Goal: Task Accomplishment & Management: Use online tool/utility

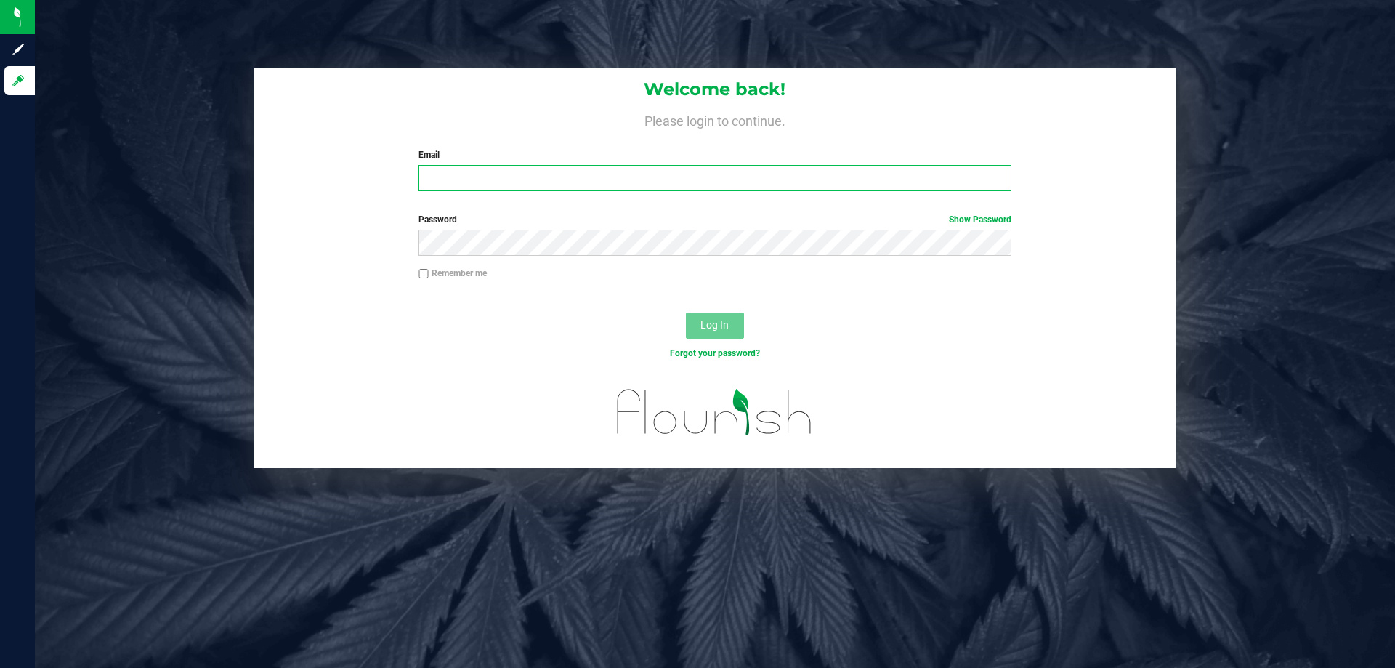
click at [567, 184] on input "Email" at bounding box center [714, 178] width 592 height 26
type input "alewis@liveparallel.com"
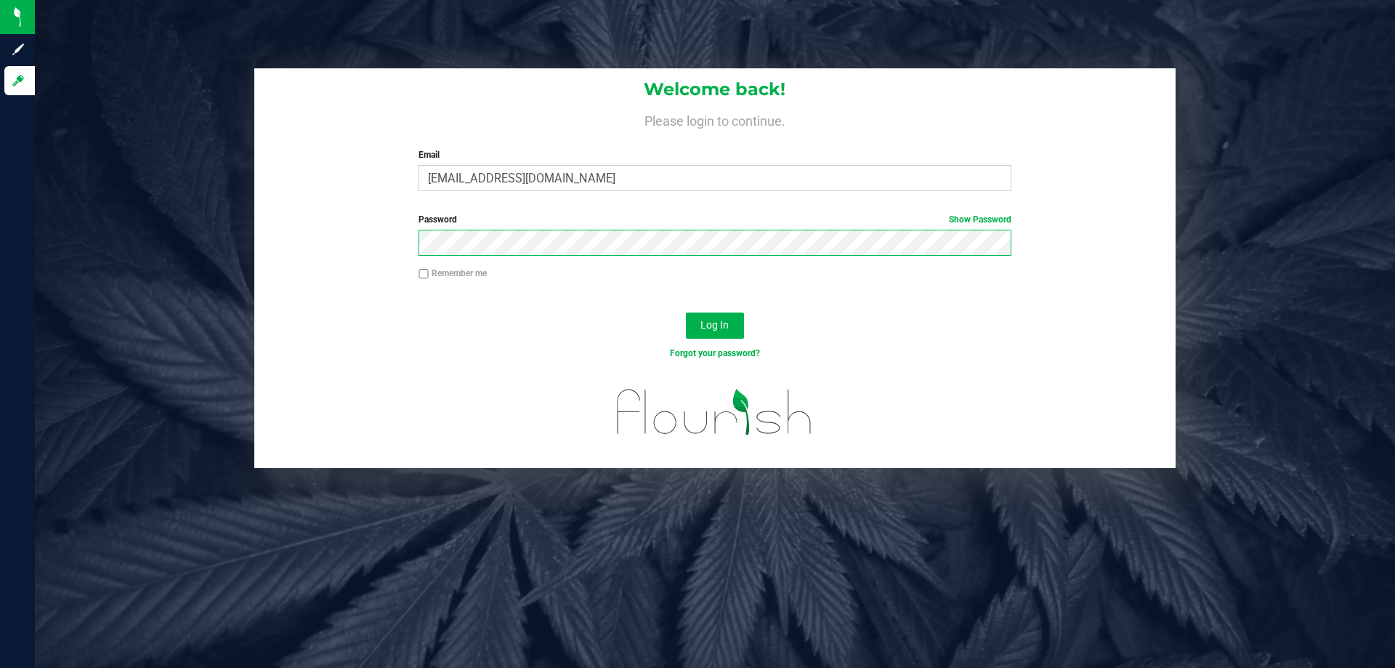
click at [686, 312] on button "Log In" at bounding box center [715, 325] width 58 height 26
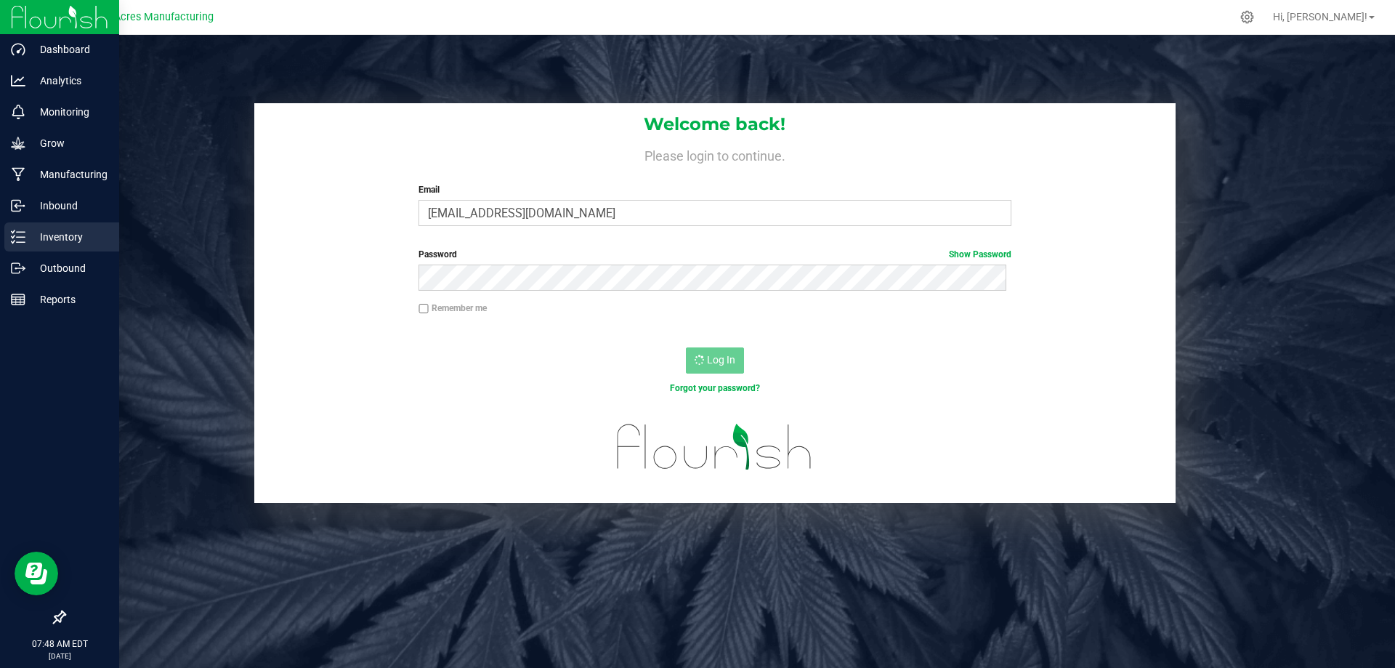
click at [9, 238] on div "Inventory" at bounding box center [61, 236] width 115 height 29
click at [24, 237] on line at bounding box center [21, 237] width 8 height 0
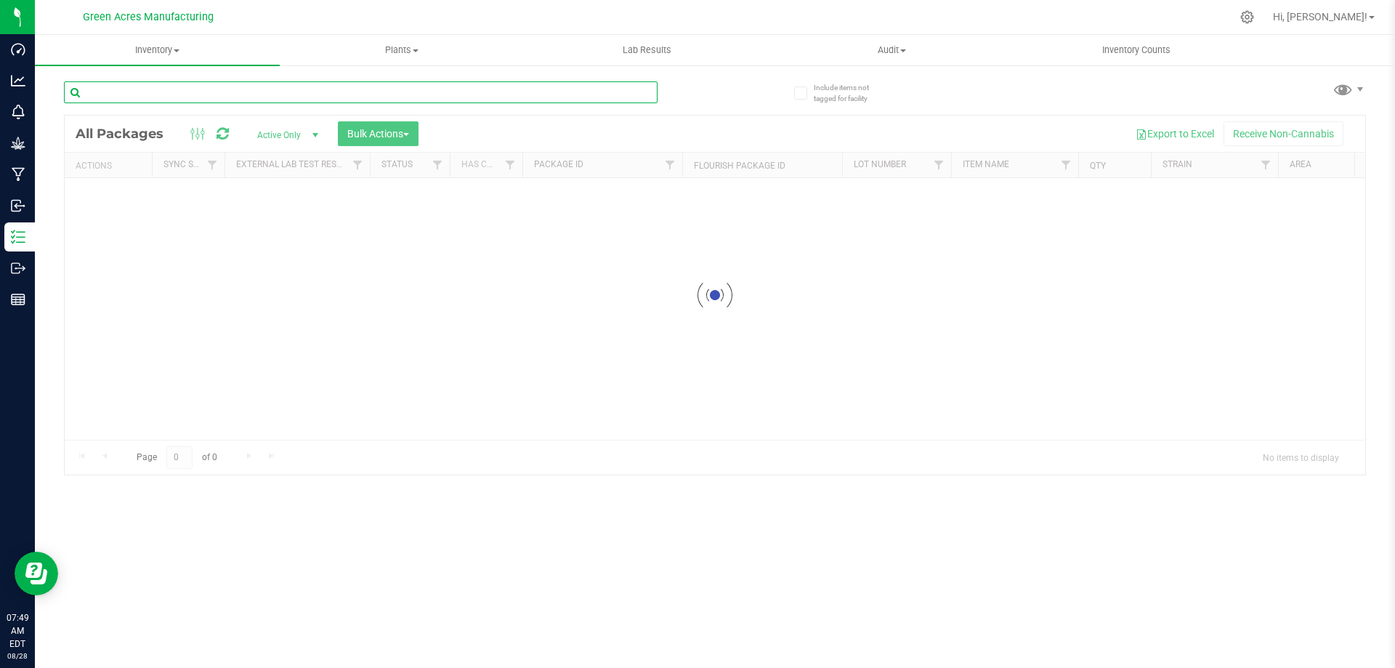
click at [288, 97] on input "text" at bounding box center [360, 92] width 593 height 22
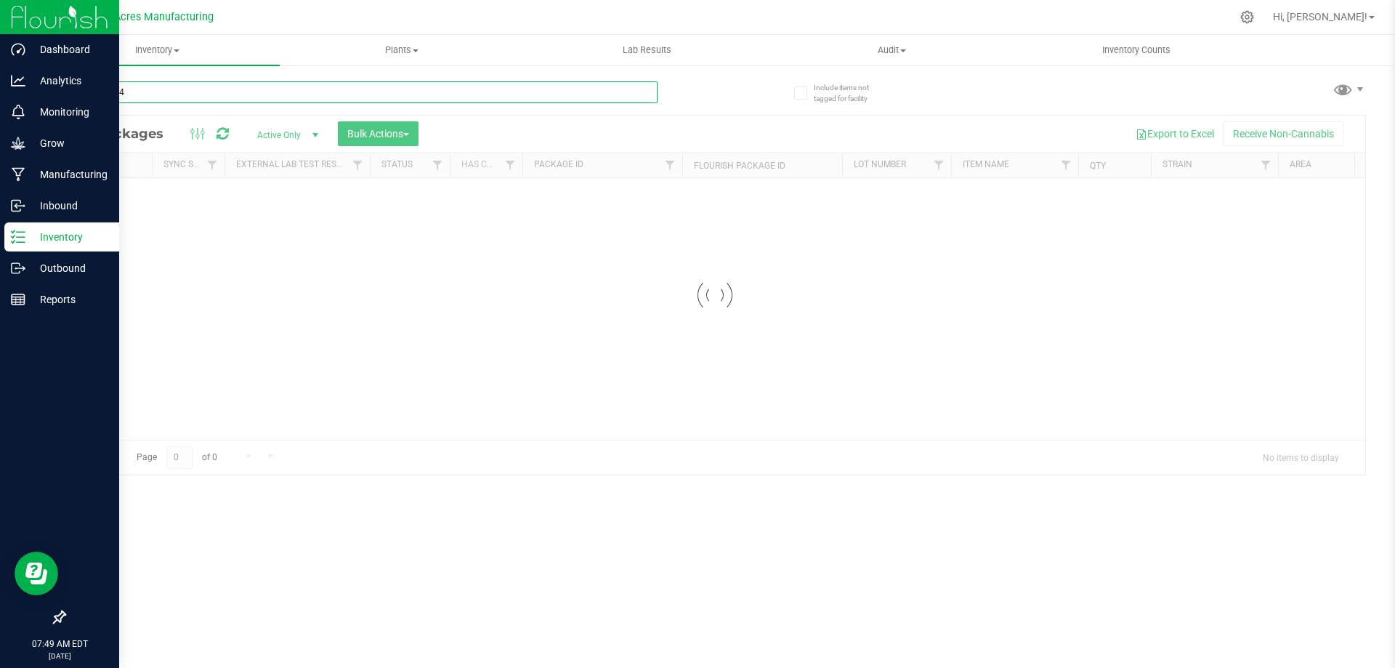
type input "826-1764"
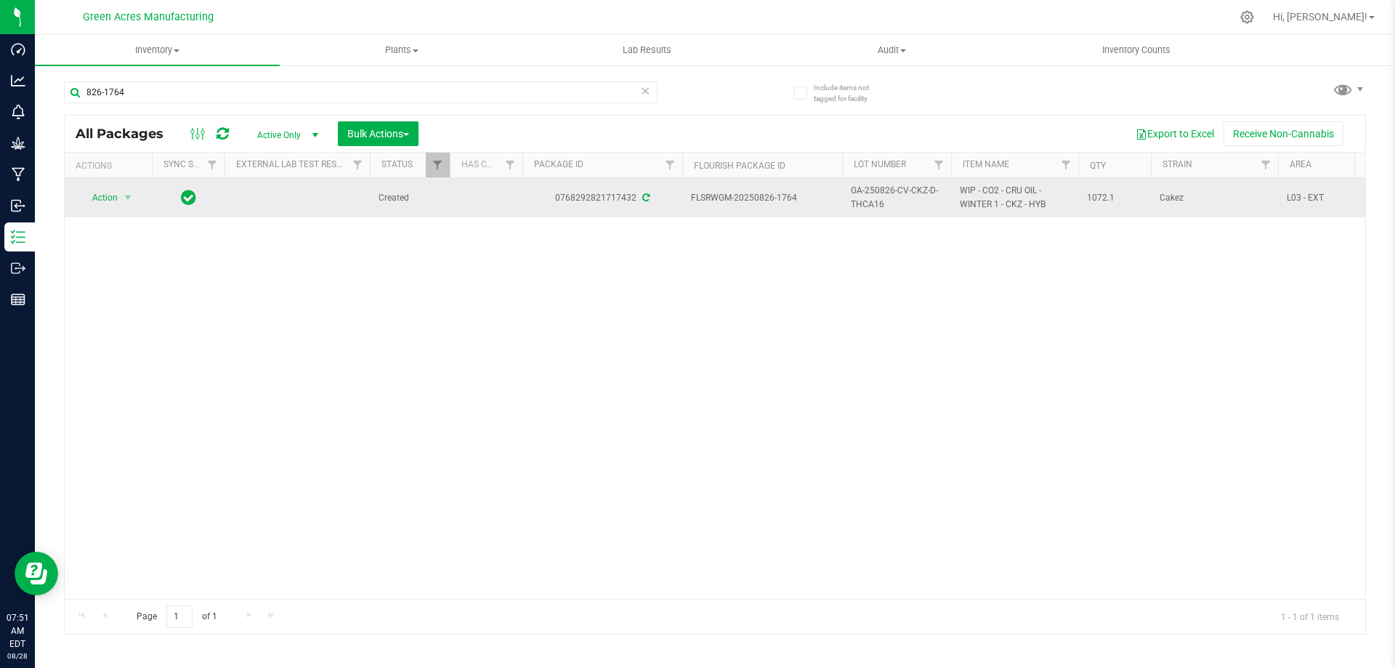
click at [902, 195] on span "GA-250826-CV-CKZ-D-THCA16" at bounding box center [897, 198] width 92 height 28
click at [902, 195] on input "GA-250826-CV-CKZ-D-THCA16" at bounding box center [893, 198] width 104 height 23
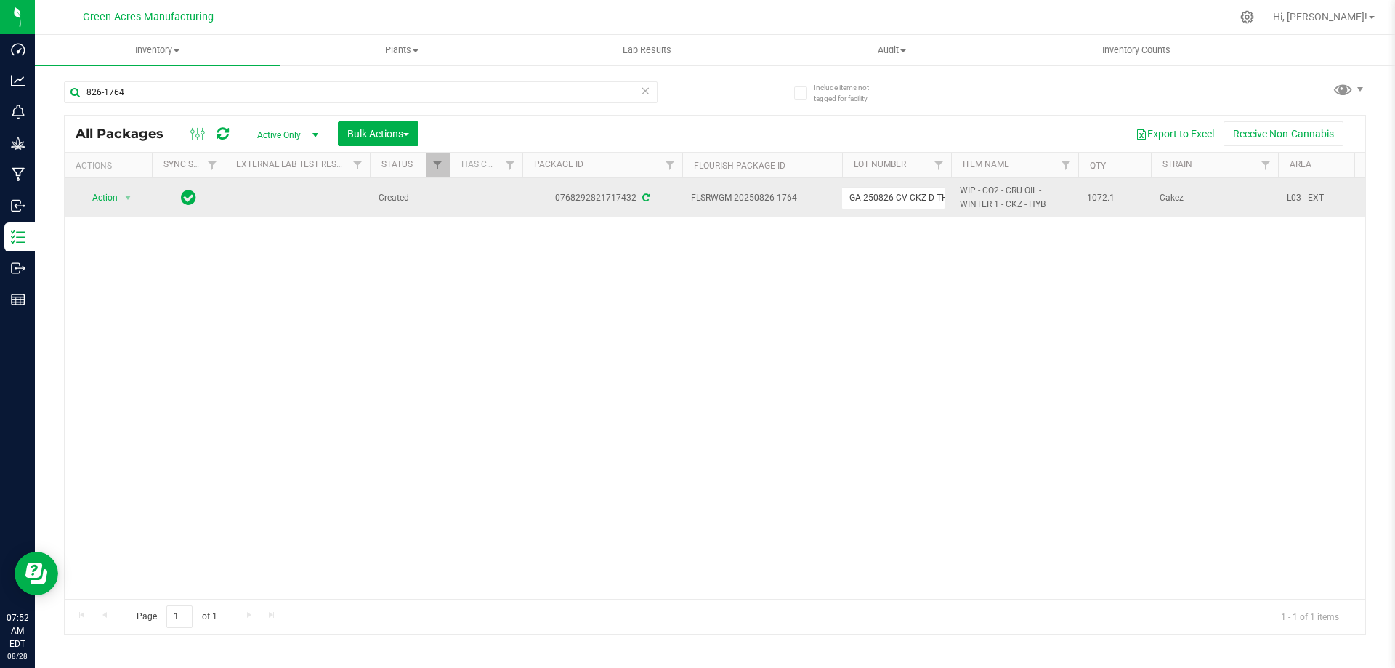
click at [632, 318] on div "Action Action Adjust qty Create package Edit attributes Global inventory Locate…" at bounding box center [715, 388] width 1300 height 421
click at [868, 206] on span "GA-250826-CV-CKZ-D-THCA16" at bounding box center [897, 198] width 92 height 28
click at [878, 198] on input "GA-250826-CV-CKZ-D-THCA16" at bounding box center [893, 198] width 104 height 23
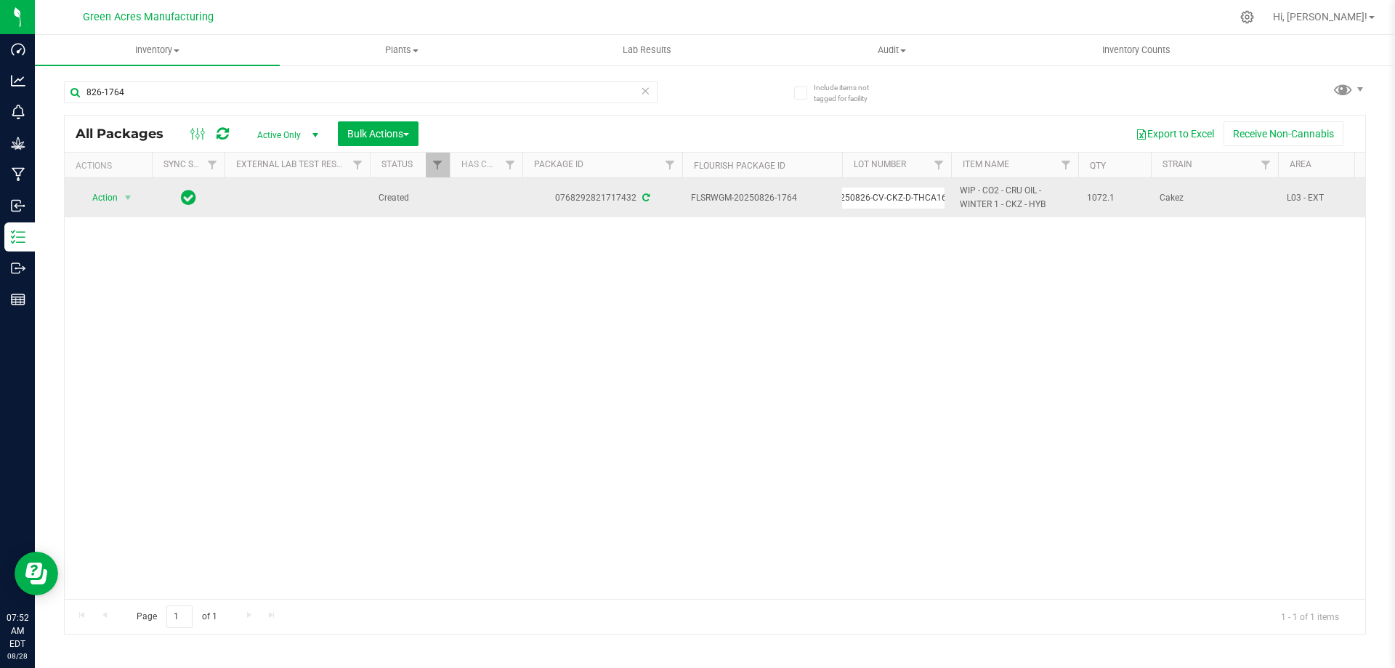
click at [878, 198] on input "GA-250826-CV-CKZ-D-THCA16" at bounding box center [893, 198] width 104 height 23
click at [643, 297] on div "Action Action Adjust qty Create package Edit attributes Global inventory Locate…" at bounding box center [715, 388] width 1300 height 421
click at [116, 193] on span "Action" at bounding box center [98, 197] width 39 height 20
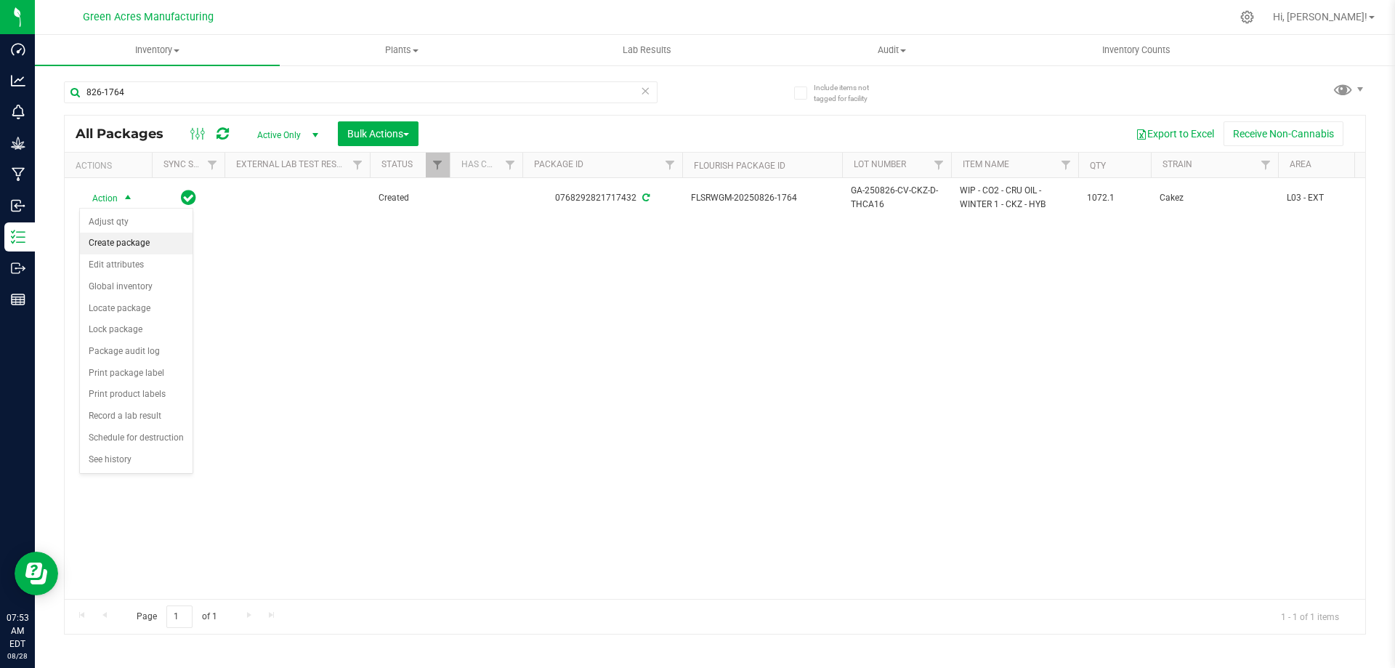
click at [134, 236] on li "Create package" at bounding box center [136, 243] width 113 height 22
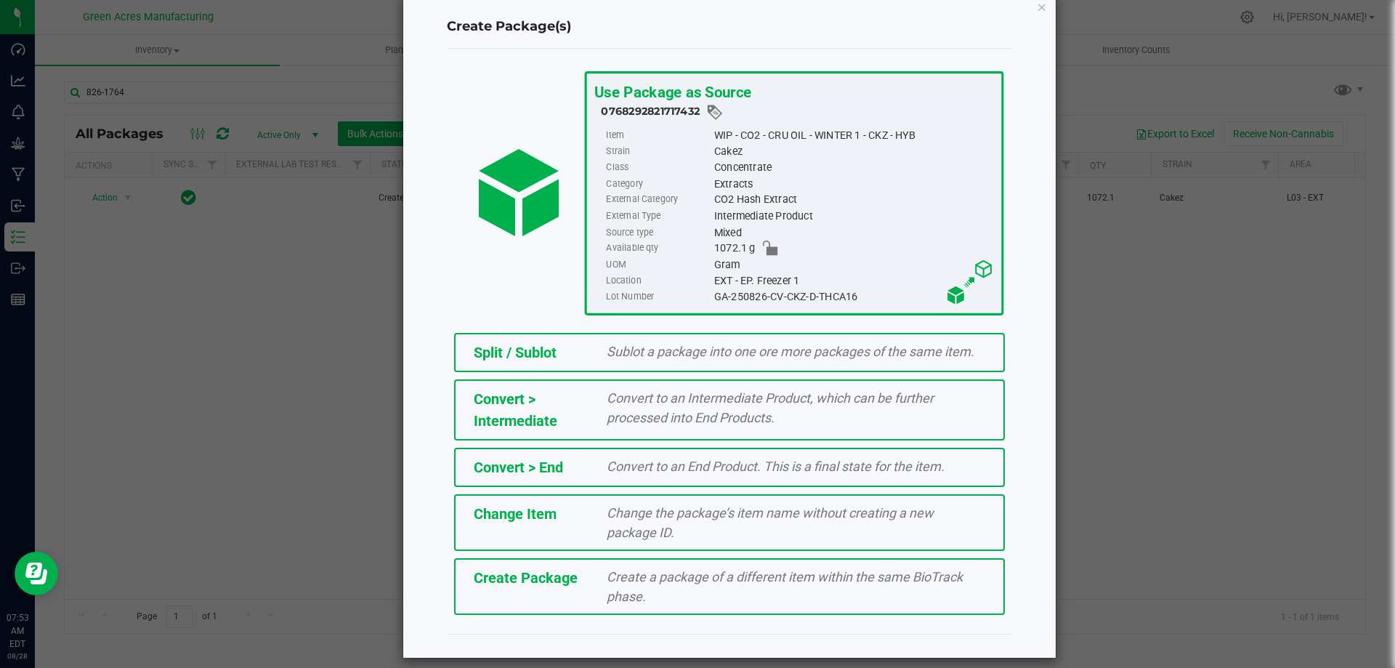
scroll to position [41, 0]
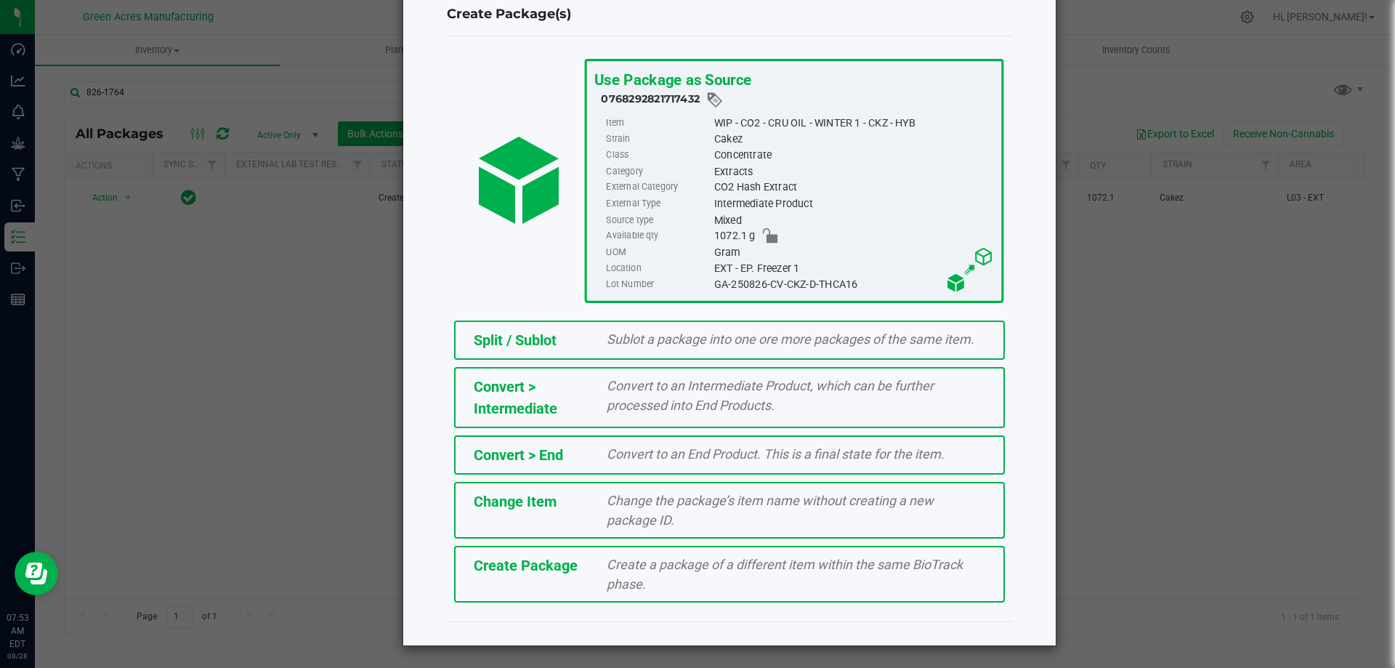
click at [762, 570] on span "Create a package of a different item within the same BioTrack phase." at bounding box center [785, 573] width 356 height 35
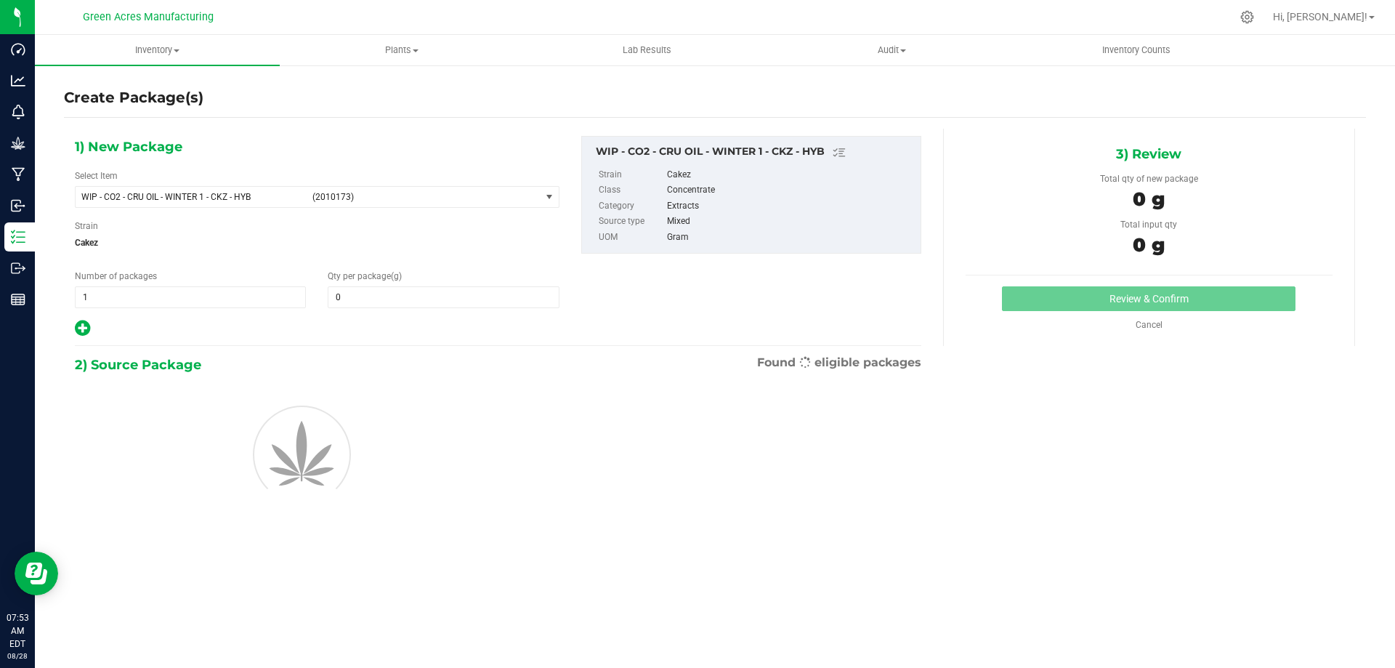
type input "0.0000"
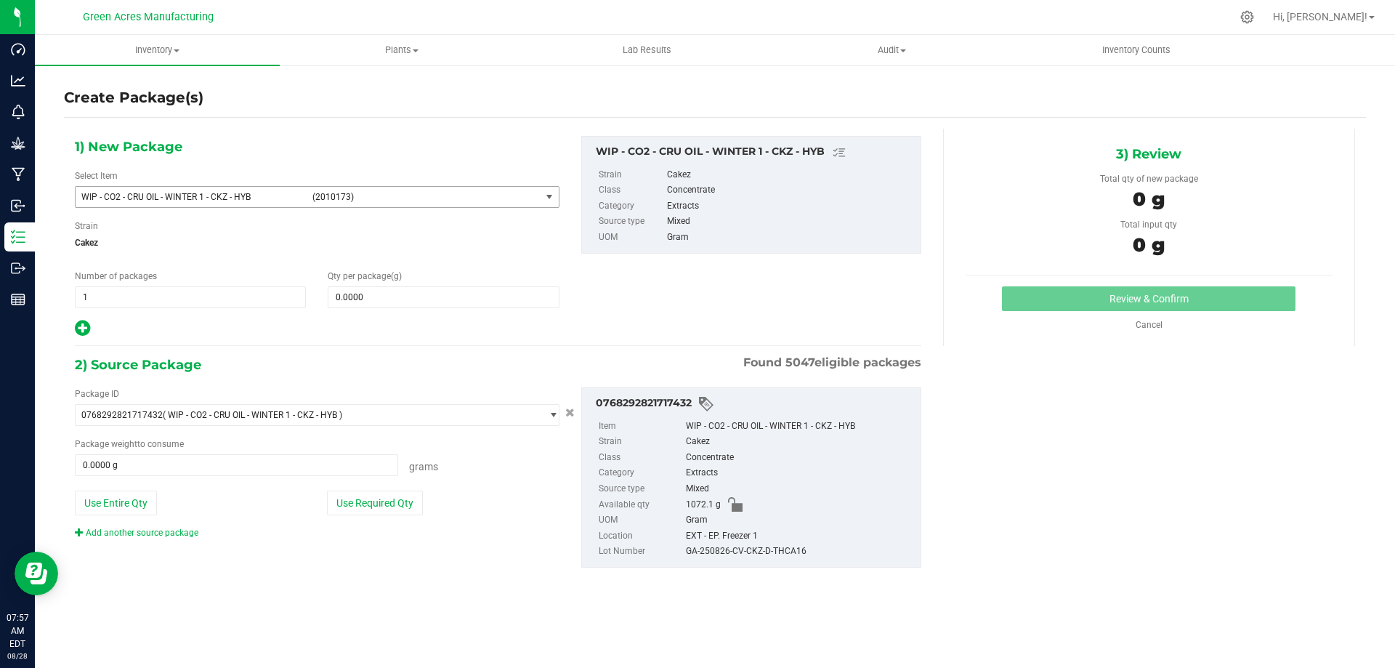
click at [299, 194] on span "WIP - CO2 - CRU OIL - WINTER 1 - CKZ - HYB" at bounding box center [192, 197] width 222 height 10
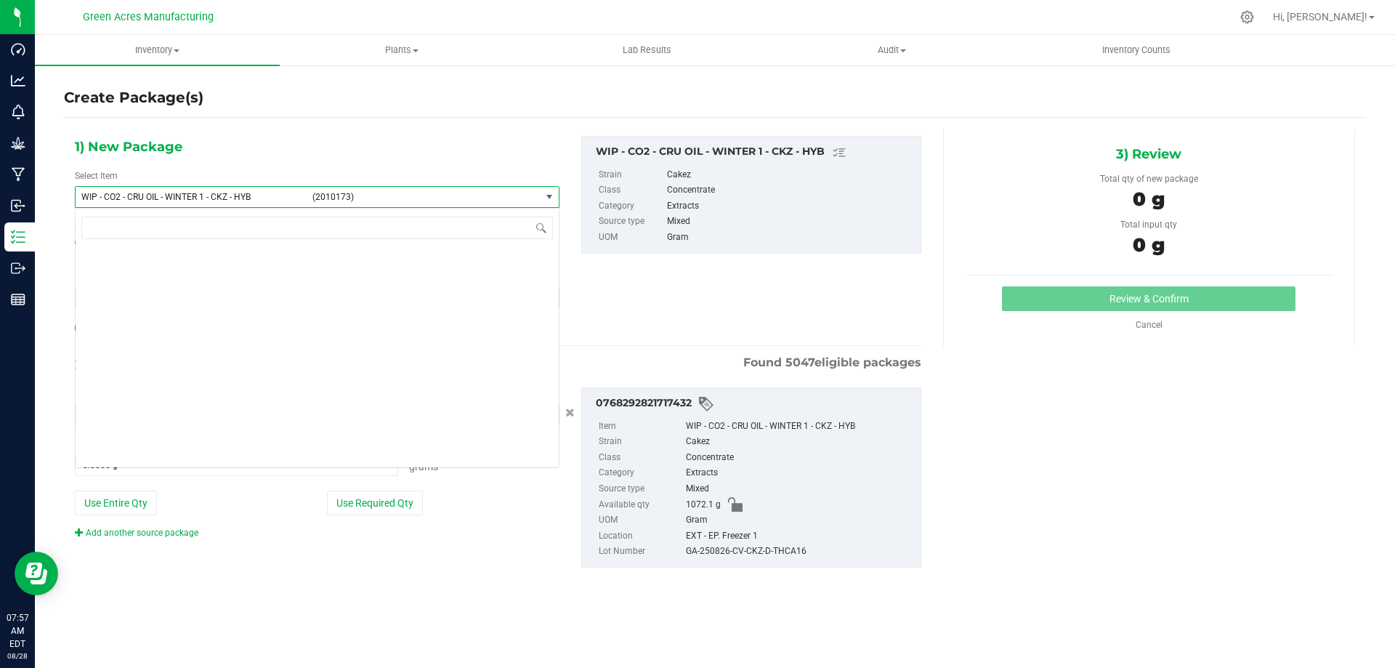
scroll to position [360978, 0]
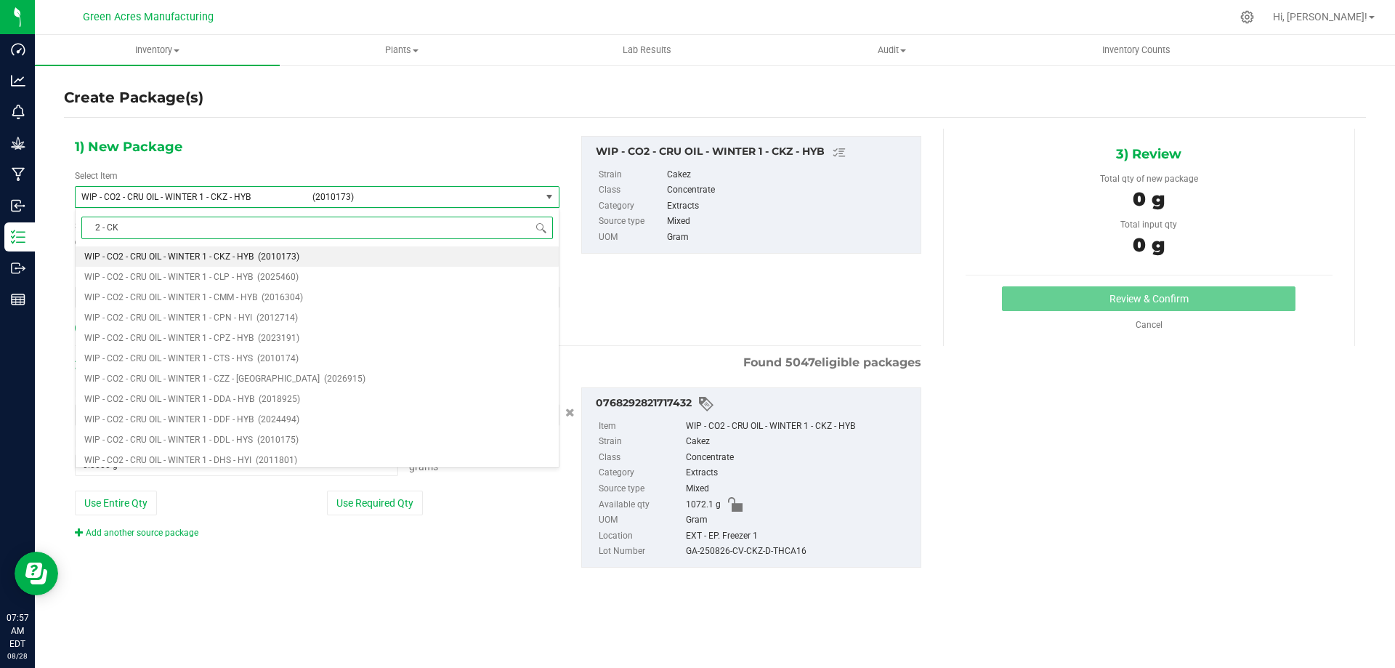
type input "2 - CKZ"
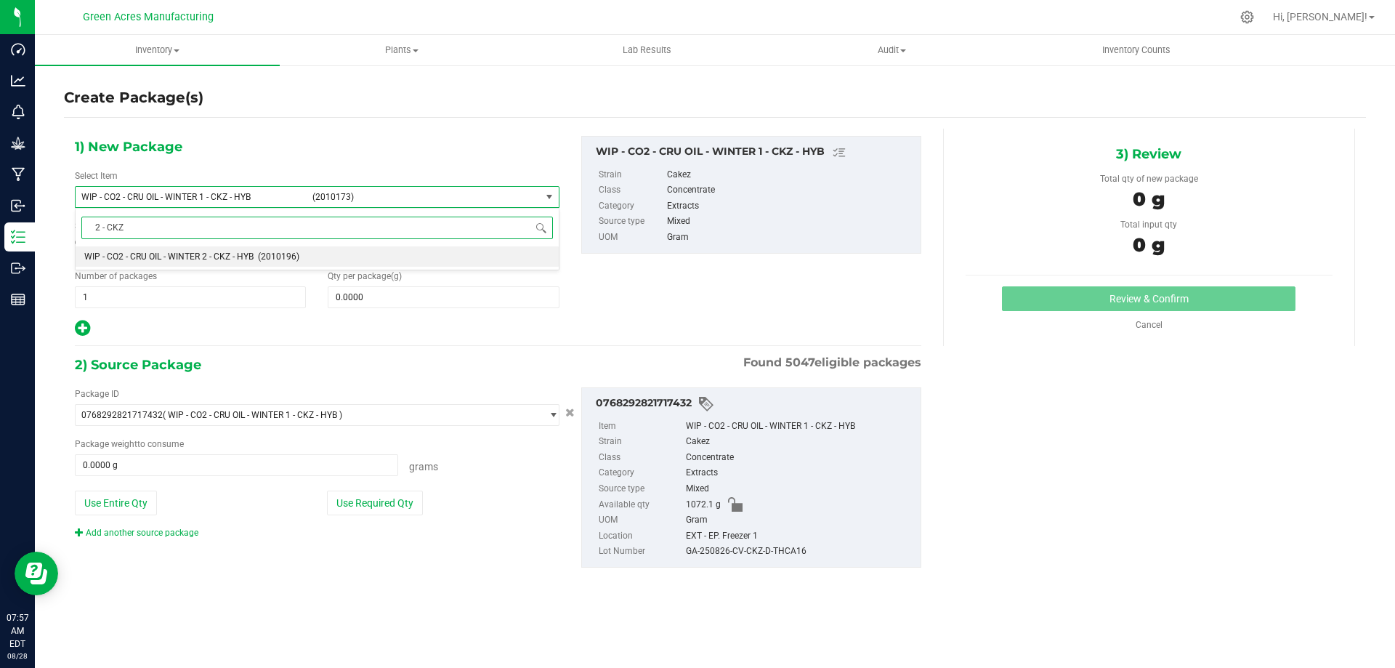
scroll to position [0, 0]
click at [202, 254] on span "WIP - CO2 - CRU OIL - WINTER 2 - CKZ - HYB" at bounding box center [168, 256] width 169 height 10
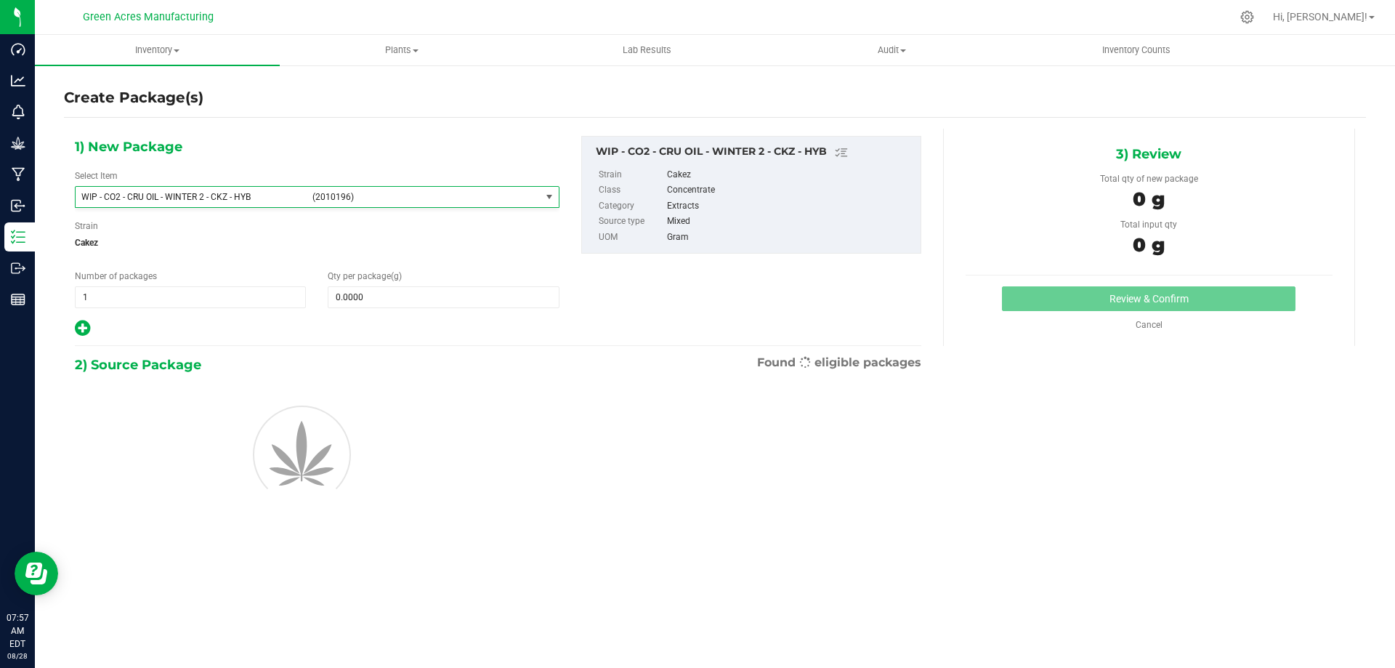
type input "0.0000"
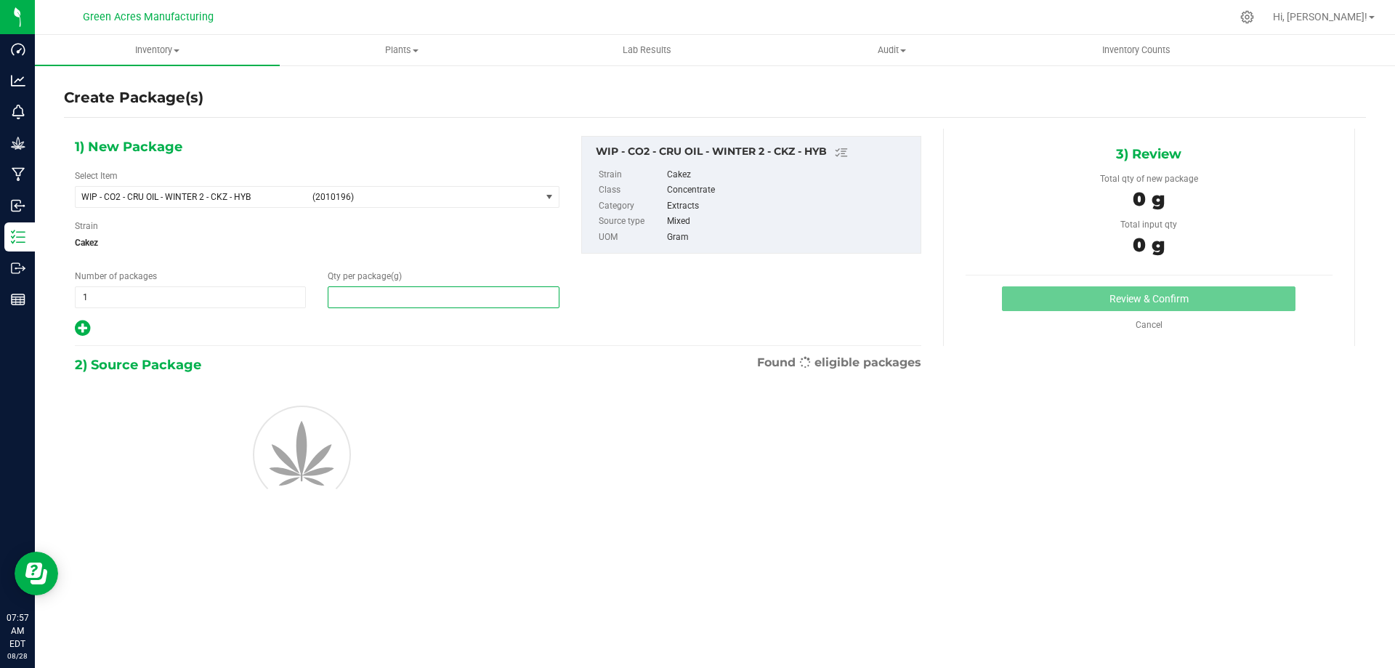
click at [358, 293] on span at bounding box center [443, 297] width 231 height 22
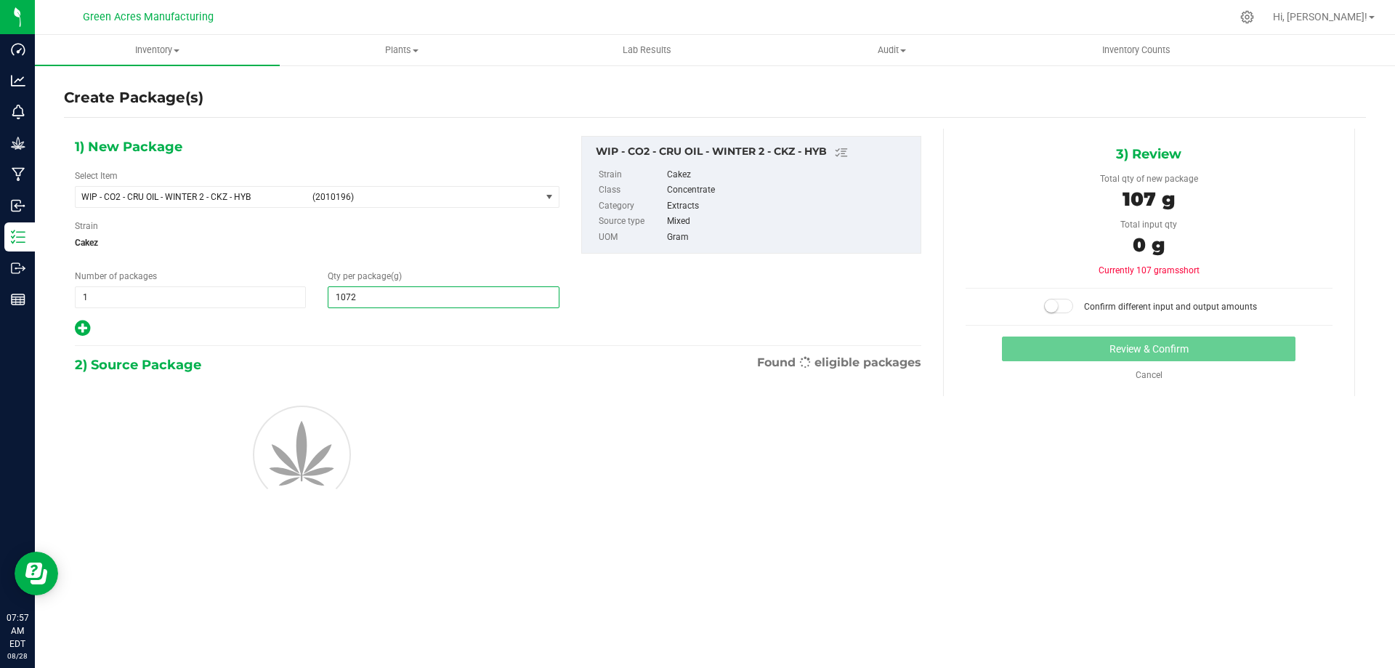
type input "1072."
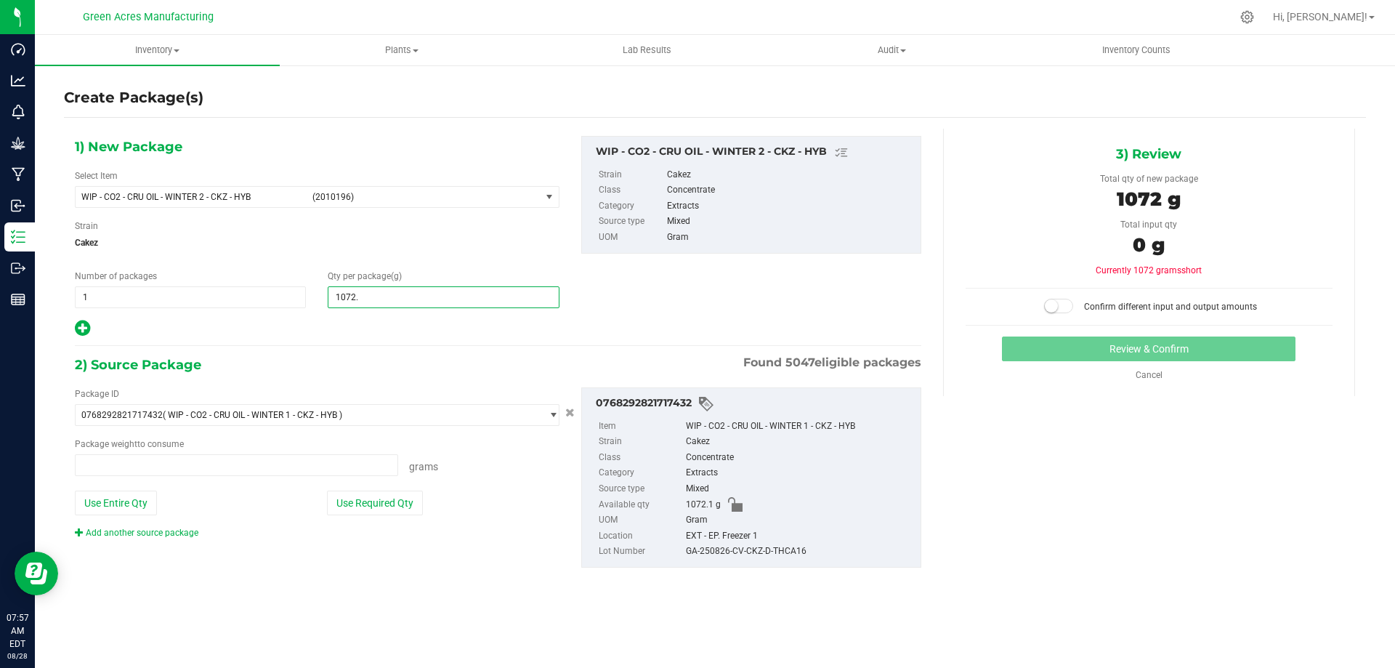
type input "0.0000 g"
type input "1072.10"
type input "1,072.1000"
click at [119, 499] on button "Use Entire Qty" at bounding box center [116, 502] width 82 height 25
type input "1072.1000 g"
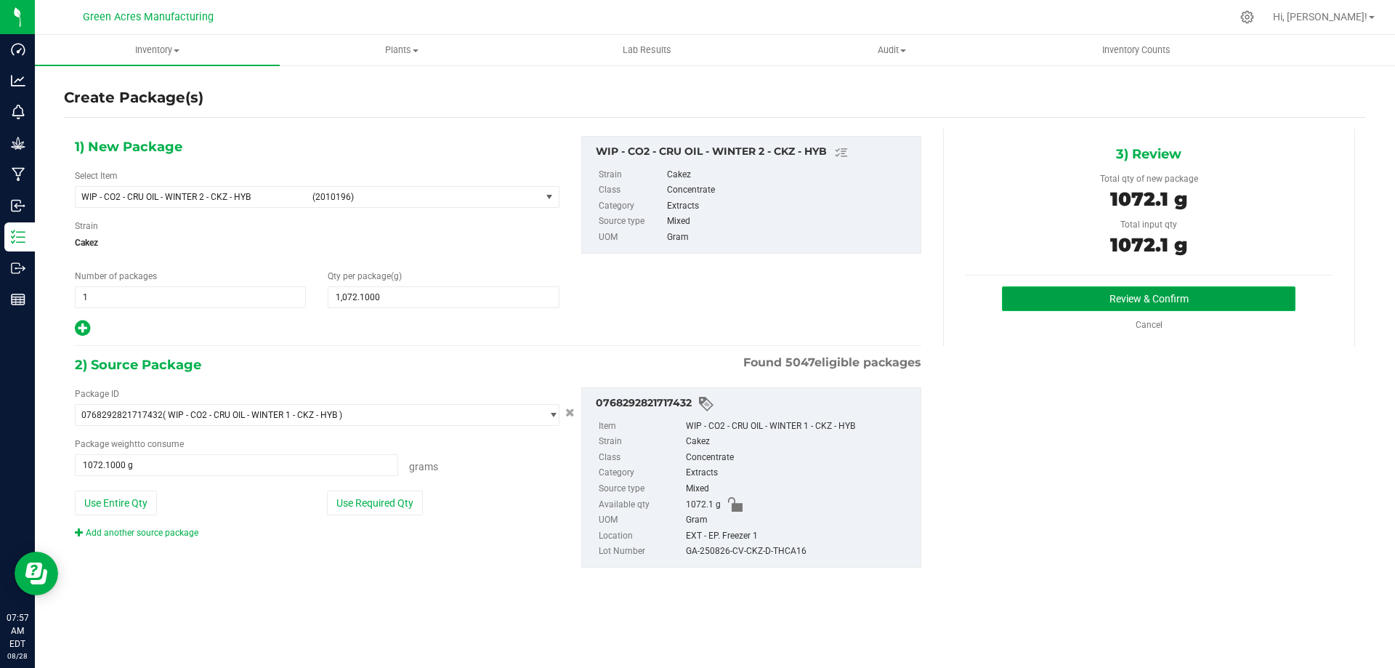
click at [1048, 288] on button "Review & Confirm" at bounding box center [1148, 298] width 293 height 25
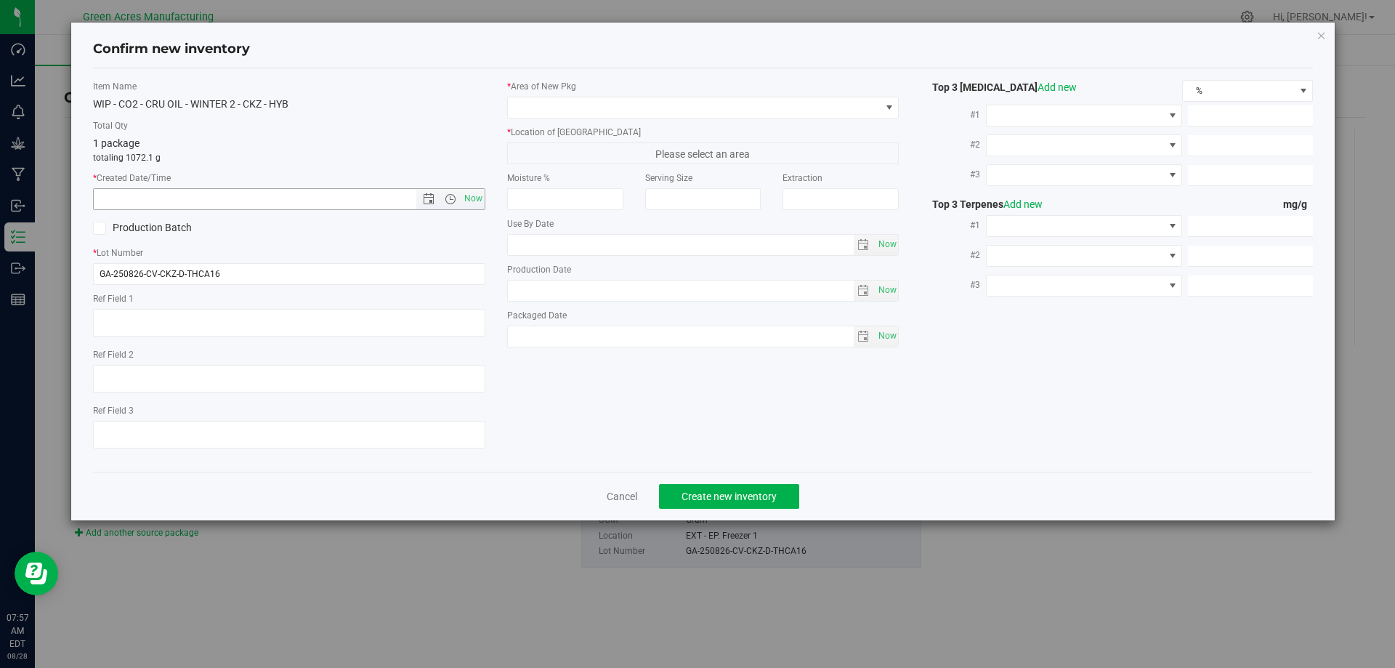
drag, startPoint x: 475, startPoint y: 200, endPoint x: 566, endPoint y: 121, distance: 121.0
click at [475, 198] on span "Now" at bounding box center [473, 198] width 25 height 21
type input "[DATE] 7:57 AM"
click at [564, 110] on span at bounding box center [694, 107] width 373 height 20
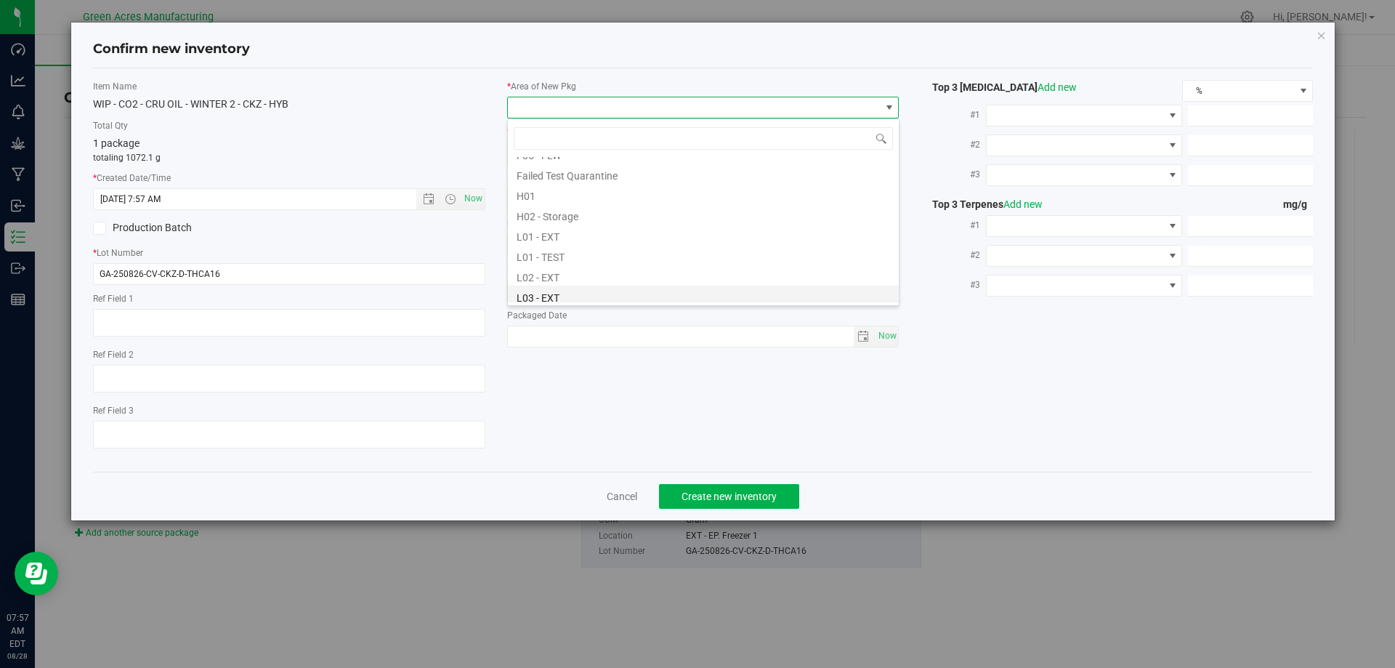
scroll to position [218, 0]
click at [556, 275] on li "L03 - EXT" at bounding box center [703, 274] width 391 height 20
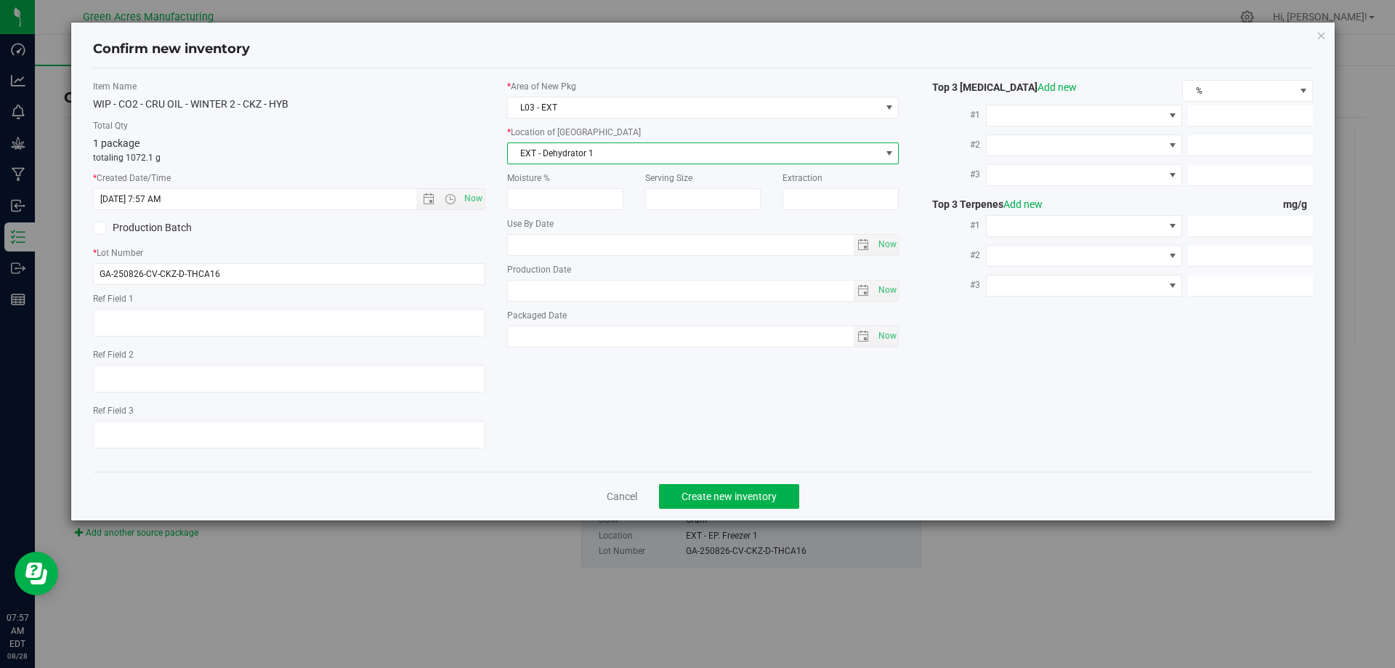
click at [575, 146] on span "EXT - Dehydrator 1" at bounding box center [694, 153] width 373 height 20
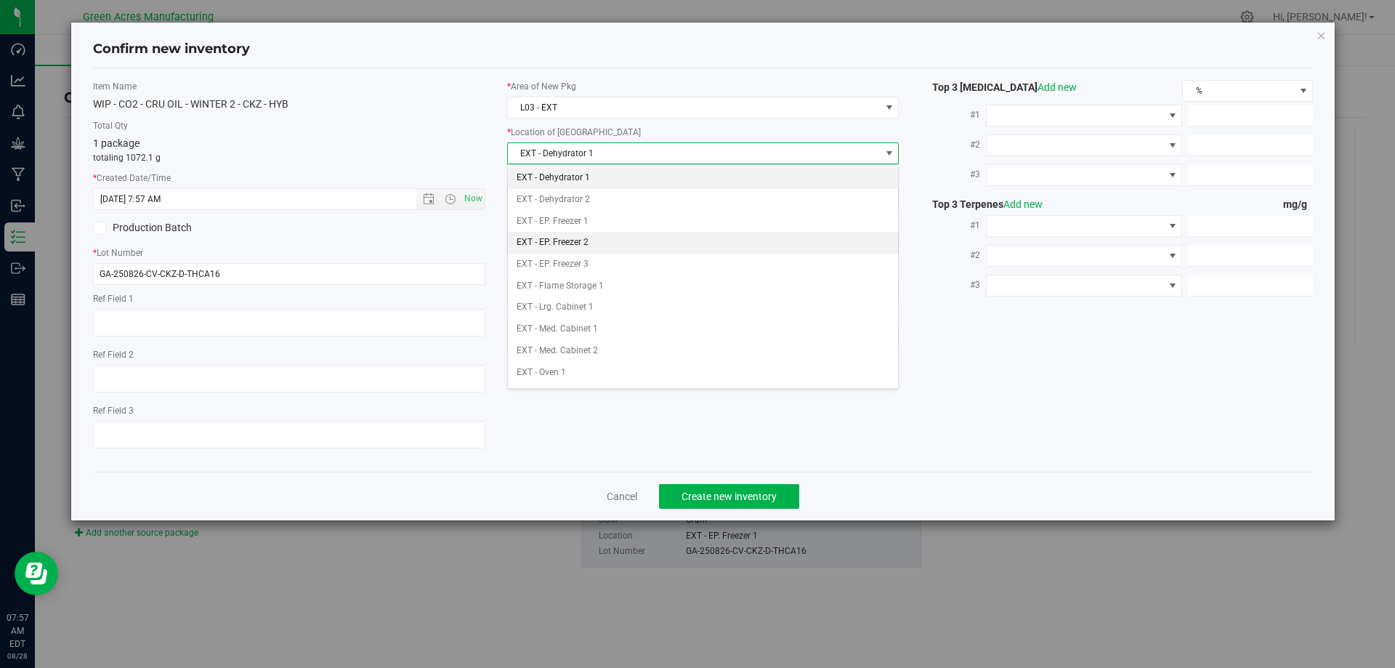
click at [576, 235] on li "EXT - EP. Freezer 2" at bounding box center [703, 243] width 391 height 22
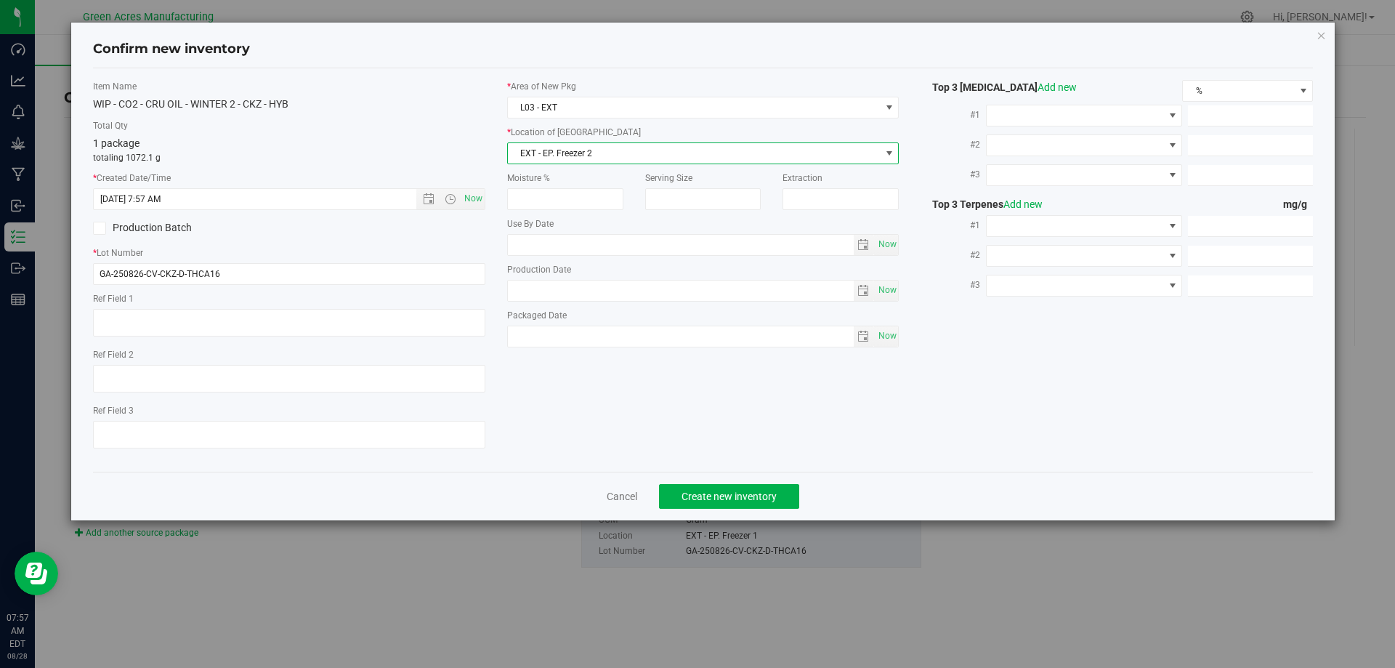
click at [402, 100] on div "WIP - CO2 - CRU OIL - WINTER 2 - CKZ - HYB" at bounding box center [289, 104] width 392 height 15
click at [714, 496] on span "Create new inventory" at bounding box center [728, 496] width 95 height 12
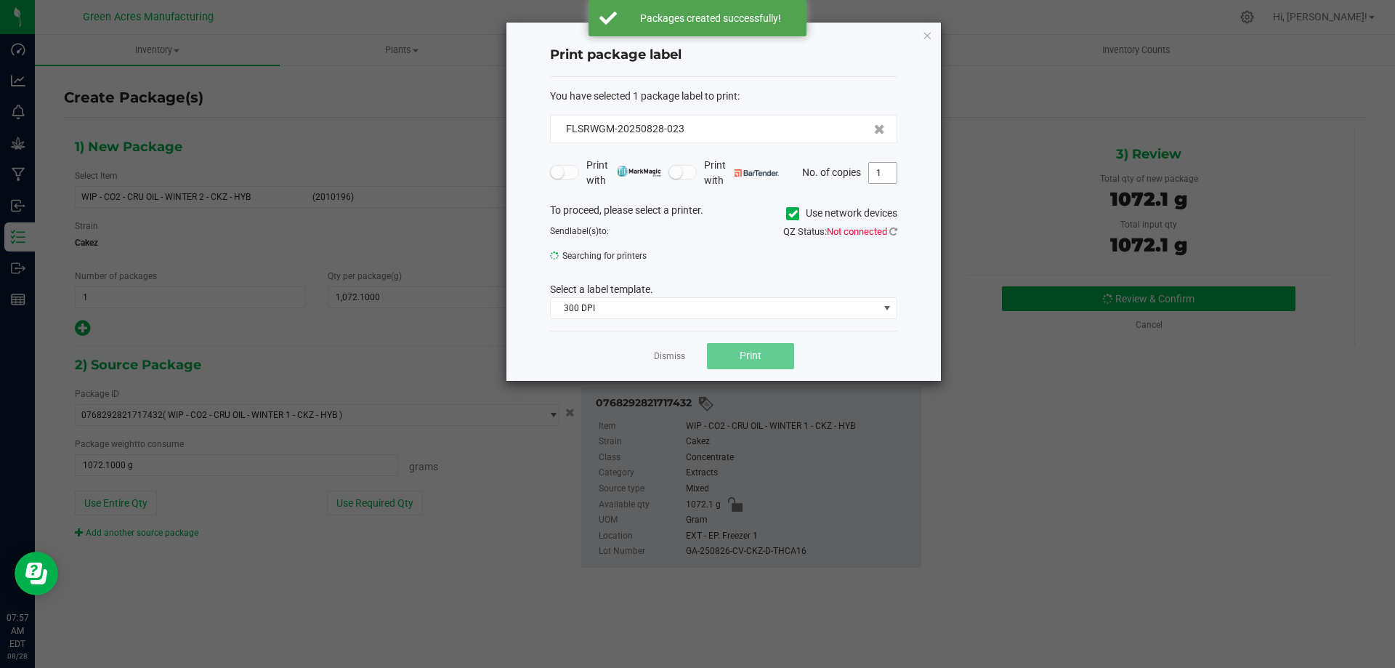
click at [879, 179] on input "1" at bounding box center [883, 173] width 28 height 20
type input "5"
click at [758, 60] on h4 "Print package label" at bounding box center [723, 55] width 347 height 19
click at [822, 62] on h4 "Print package label" at bounding box center [723, 55] width 347 height 19
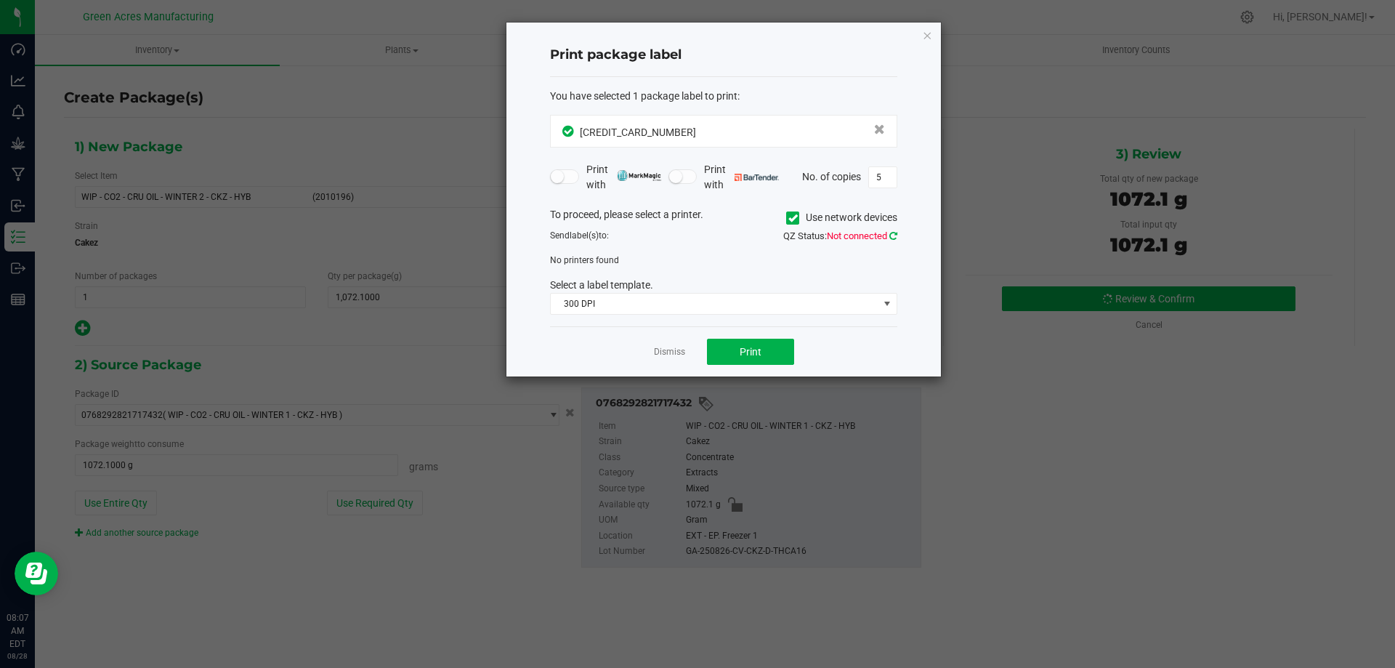
click at [891, 233] on icon at bounding box center [893, 235] width 8 height 9
click at [893, 240] on icon at bounding box center [893, 235] width 8 height 9
click at [897, 231] on div "QZ Status: Not connected" at bounding box center [816, 236] width 185 height 15
click at [892, 233] on icon at bounding box center [893, 235] width 8 height 9
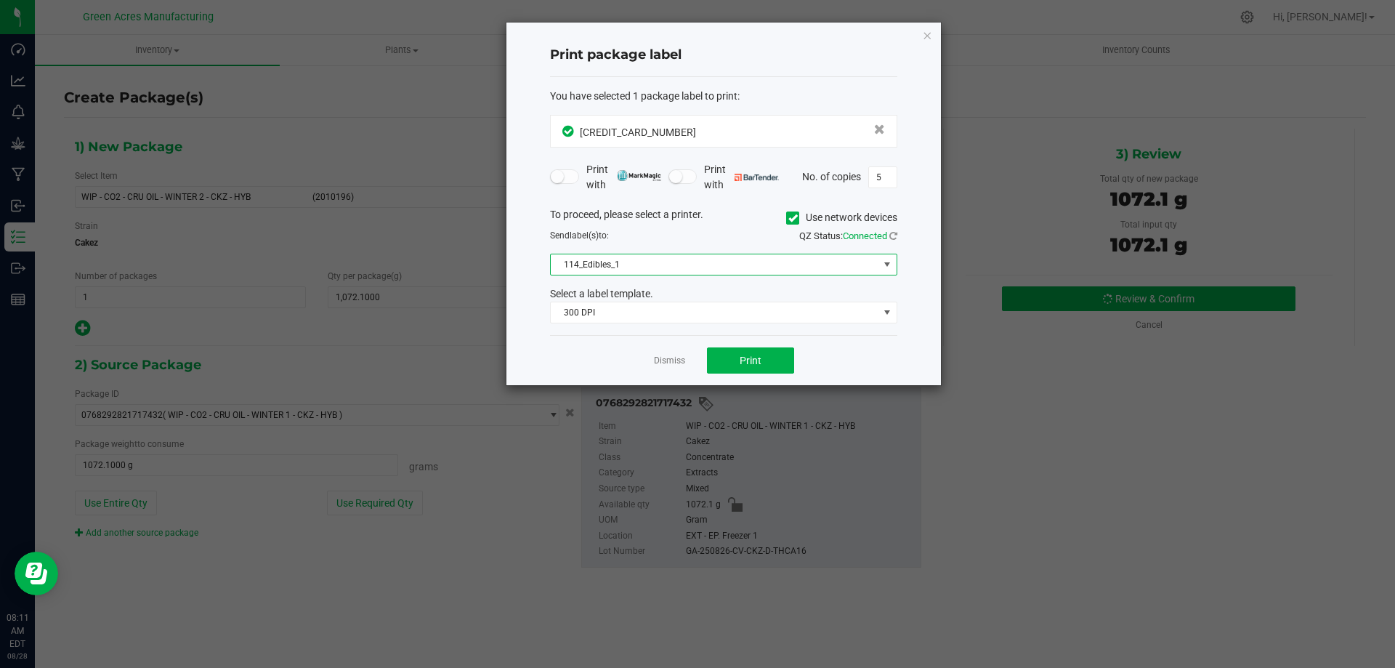
click at [755, 270] on span "114_Edibles_1" at bounding box center [715, 264] width 328 height 20
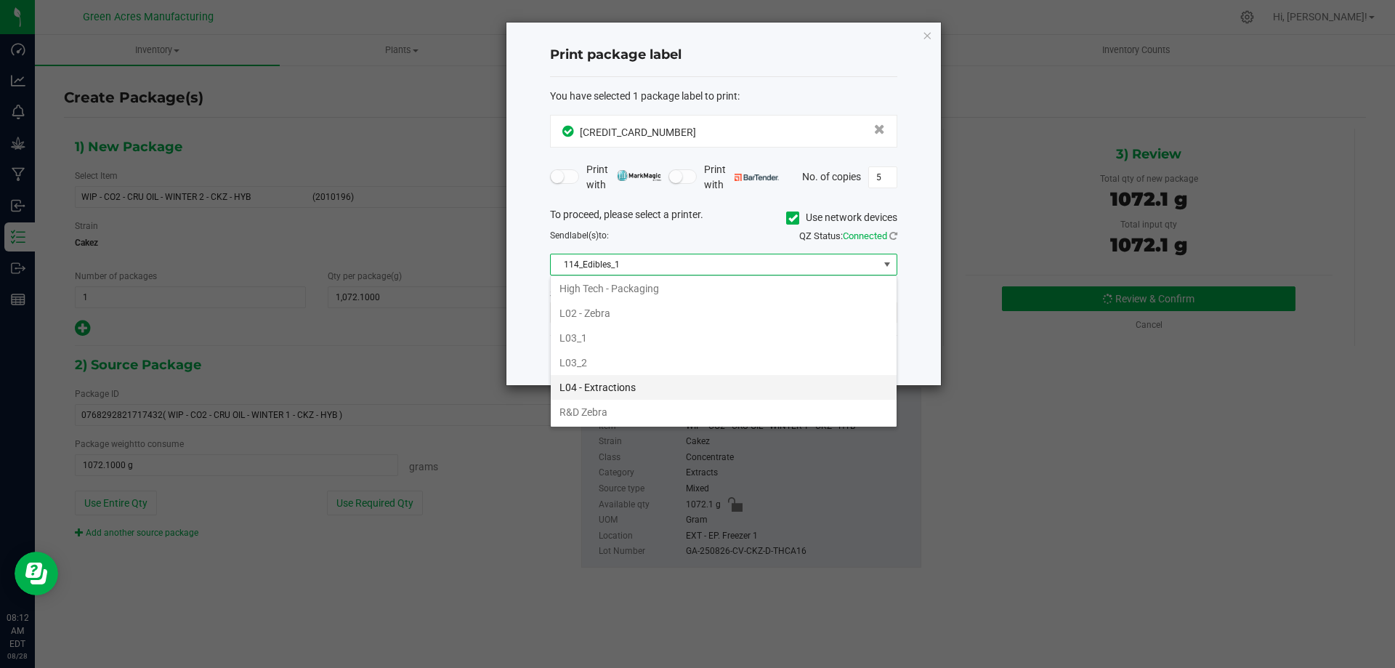
scroll to position [436, 0]
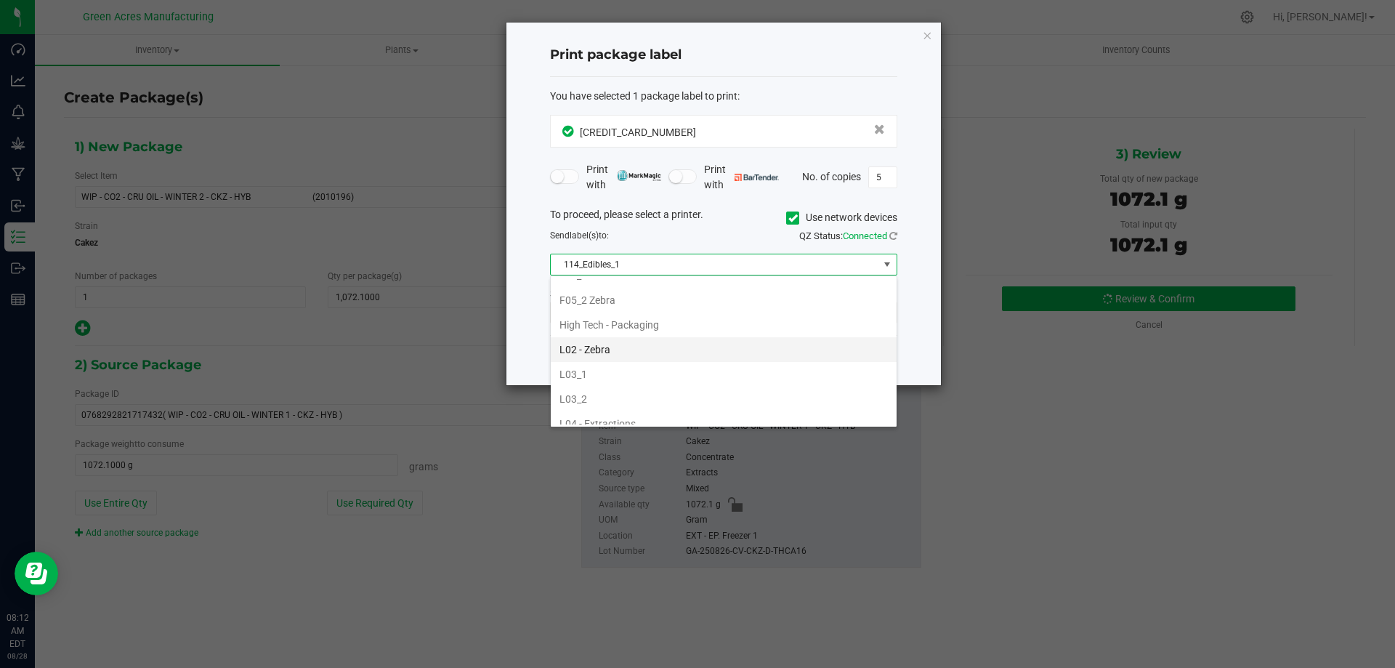
click at [631, 348] on li "L02 - Zebra" at bounding box center [724, 349] width 346 height 25
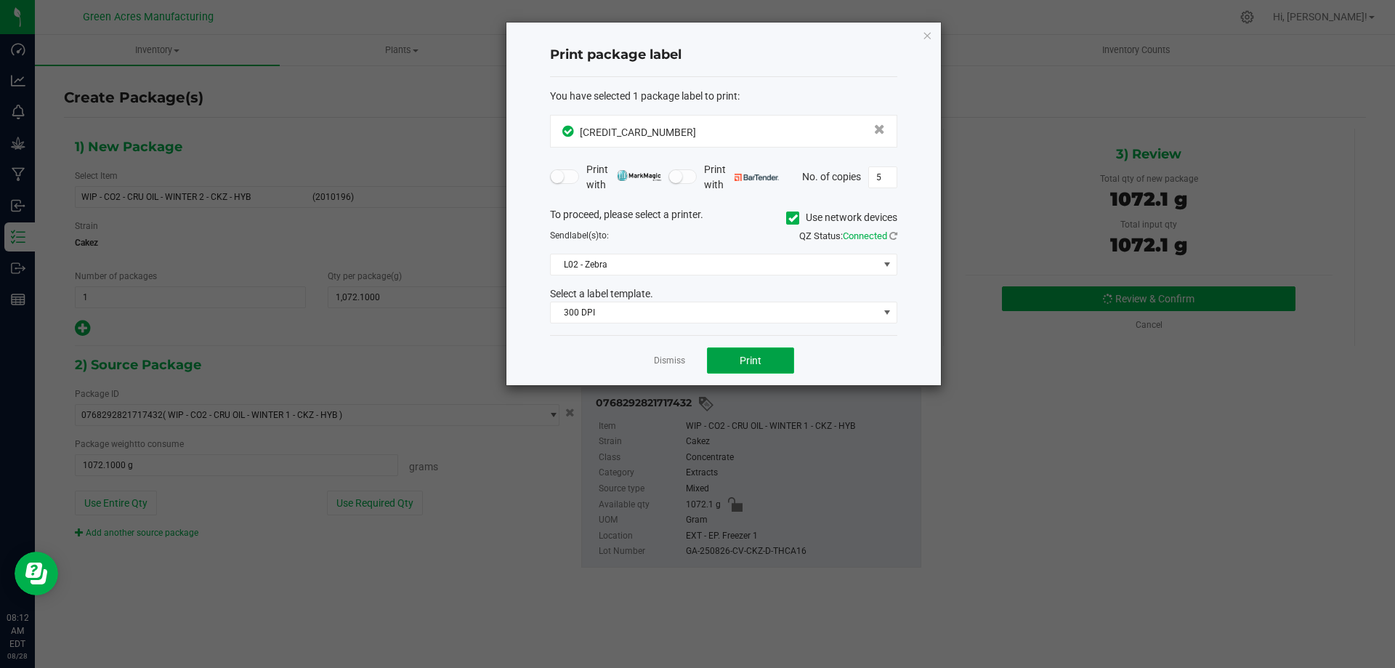
click at [744, 358] on span "Print" at bounding box center [751, 361] width 22 height 12
click at [659, 360] on link "Dismiss" at bounding box center [669, 361] width 31 height 12
